Goal: Task Accomplishment & Management: Use online tool/utility

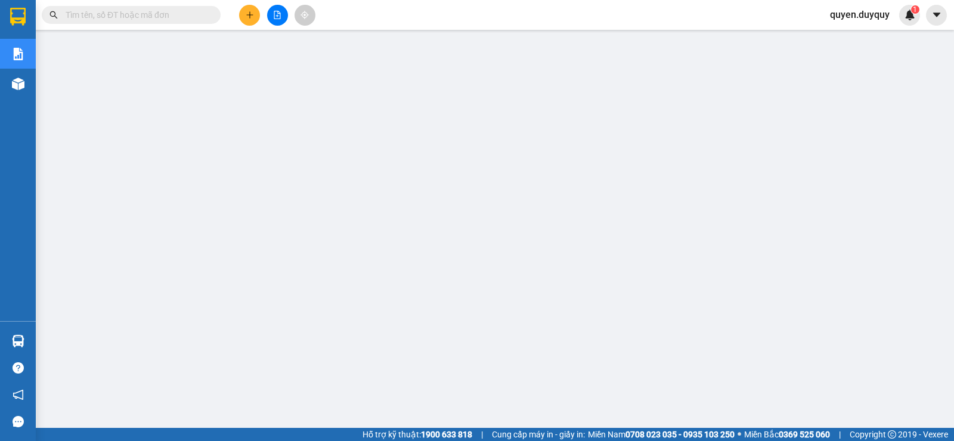
click at [125, 17] on input "text" at bounding box center [136, 14] width 141 height 13
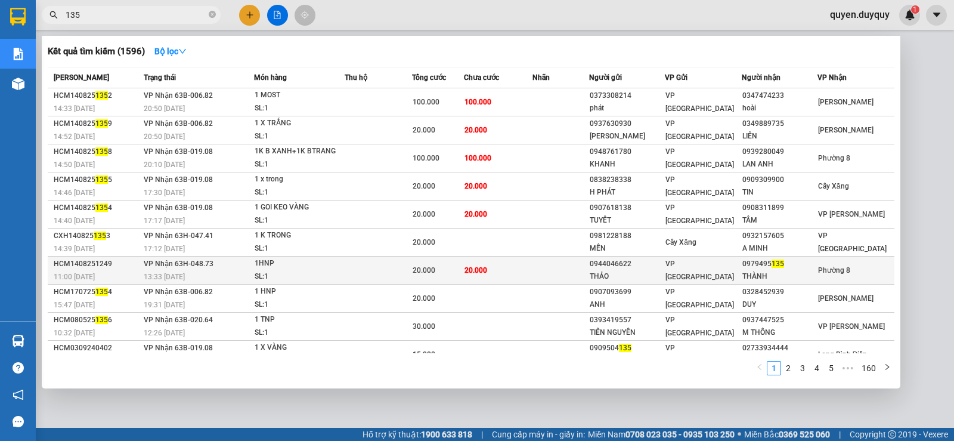
type input "135"
click at [559, 268] on td at bounding box center [560, 270] width 57 height 28
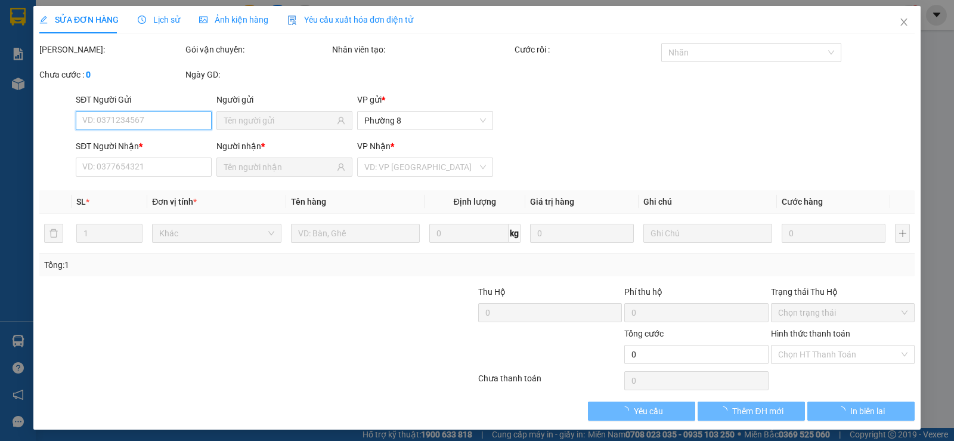
type input "0944046622"
type input "THẢO"
type input "0979495135"
type input "THÀNH"
type input "20.000"
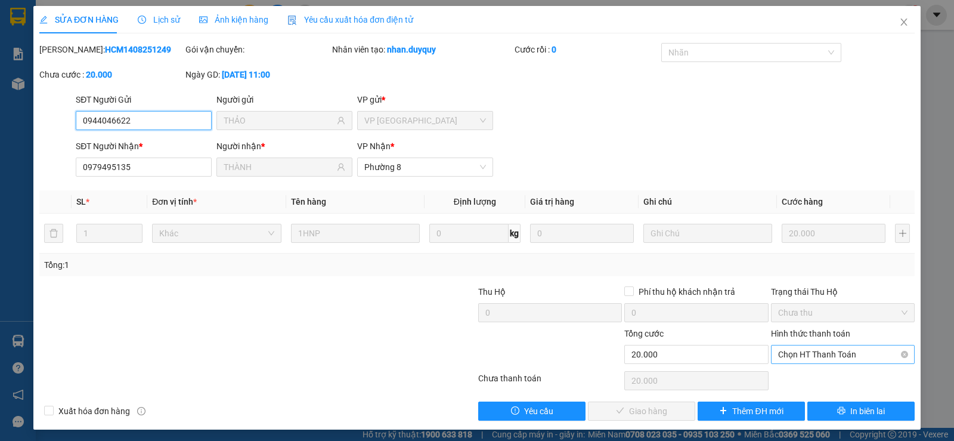
click at [794, 351] on span "Chọn HT Thanh Toán" at bounding box center [842, 354] width 129 height 18
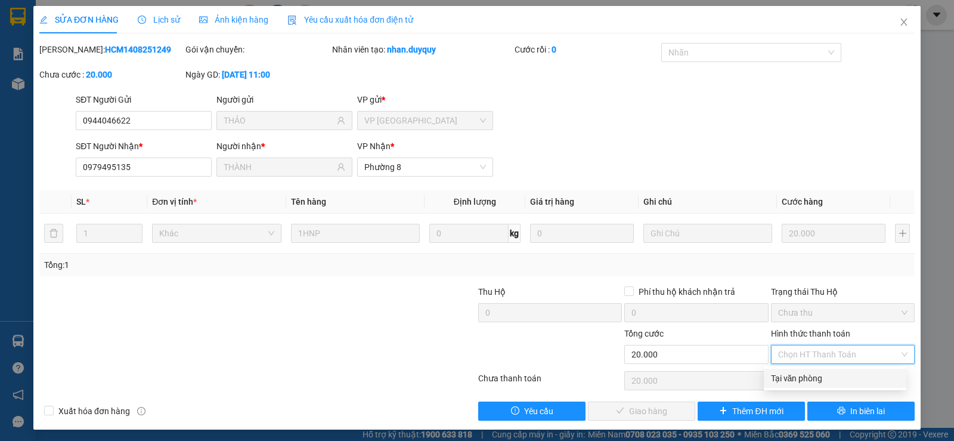
click at [791, 376] on div "Tại văn phòng" at bounding box center [835, 377] width 128 height 13
type input "0"
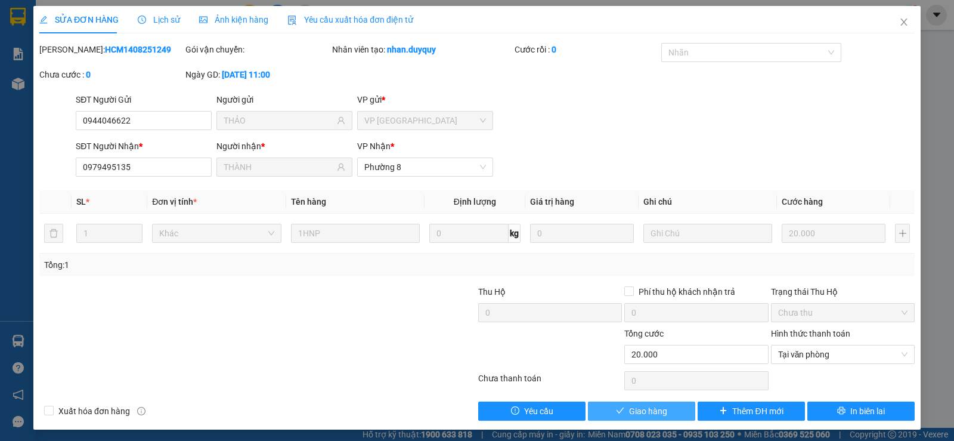
click at [656, 404] on span "Giao hàng" at bounding box center [648, 410] width 38 height 13
